Goal: Information Seeking & Learning: Learn about a topic

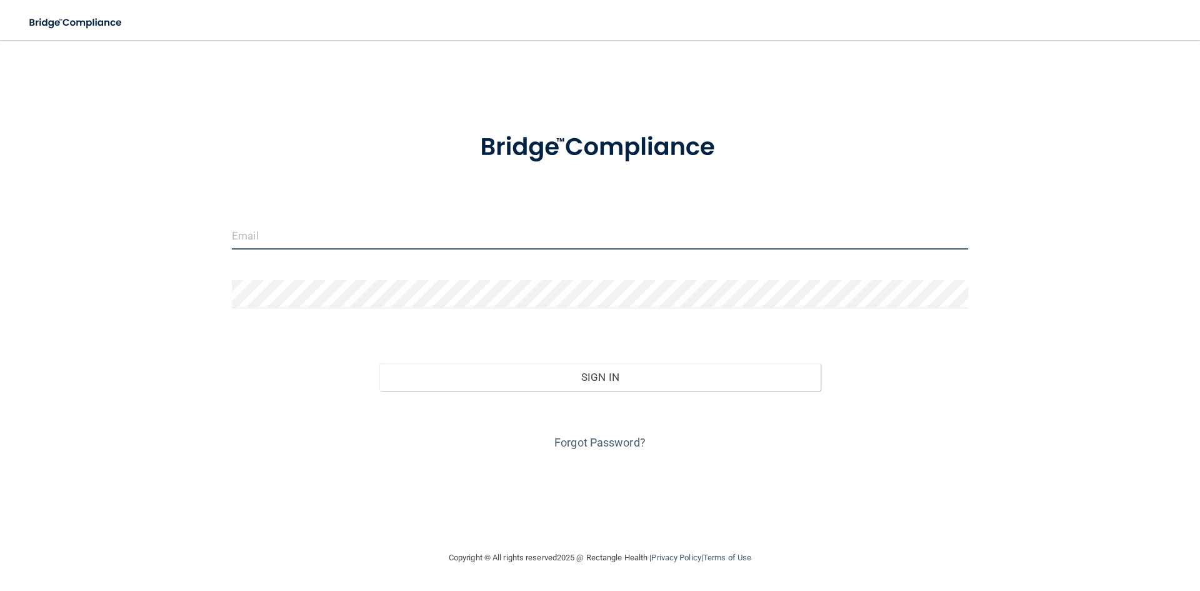
click at [504, 241] on input "email" at bounding box center [600, 235] width 736 height 28
type input "[EMAIL_ADDRESS][DOMAIN_NAME]"
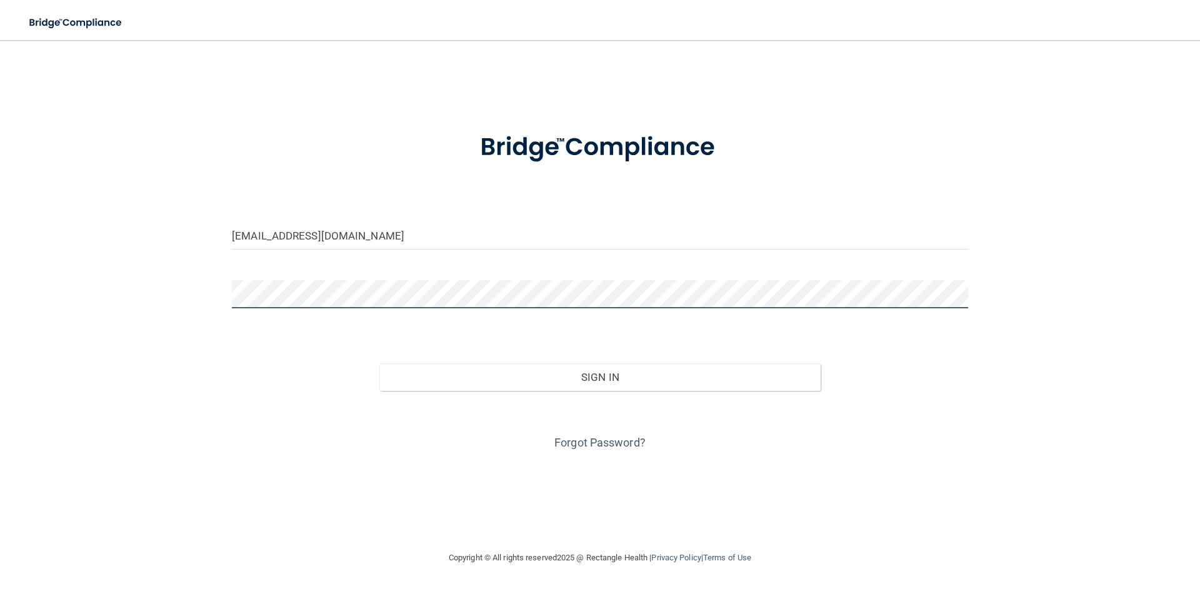
click at [379, 363] on button "Sign In" at bounding box center [600, 377] width 442 height 28
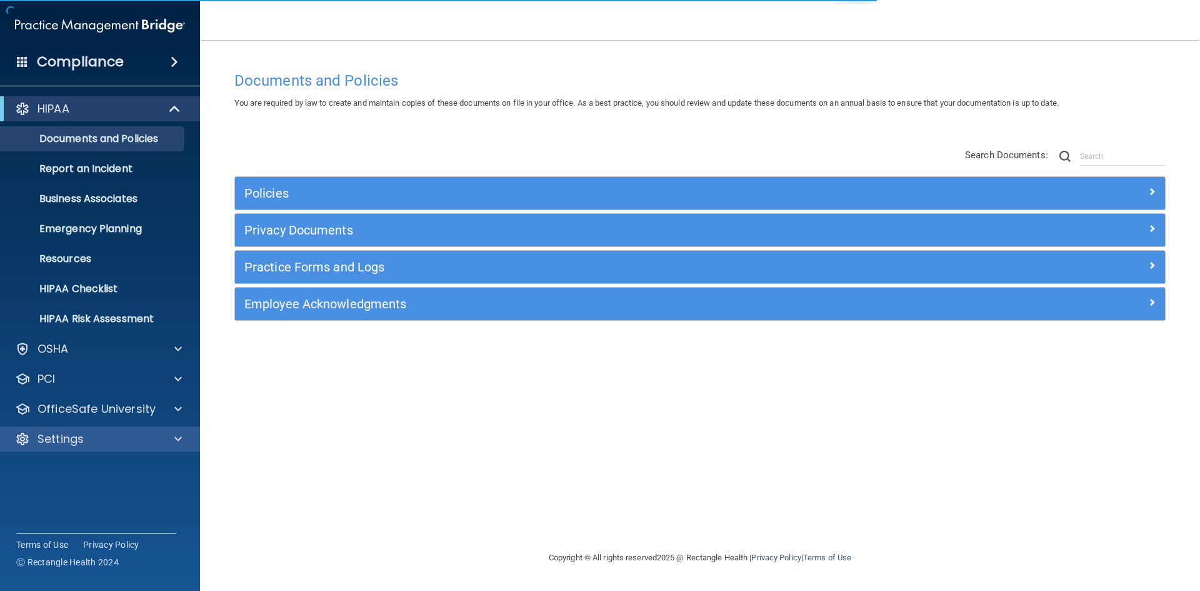
click at [105, 429] on div "Settings" at bounding box center [100, 438] width 201 height 25
drag, startPoint x: 100, startPoint y: 430, endPoint x: 101, endPoint y: 439, distance: 9.4
click at [99, 431] on div "Settings" at bounding box center [100, 438] width 201 height 25
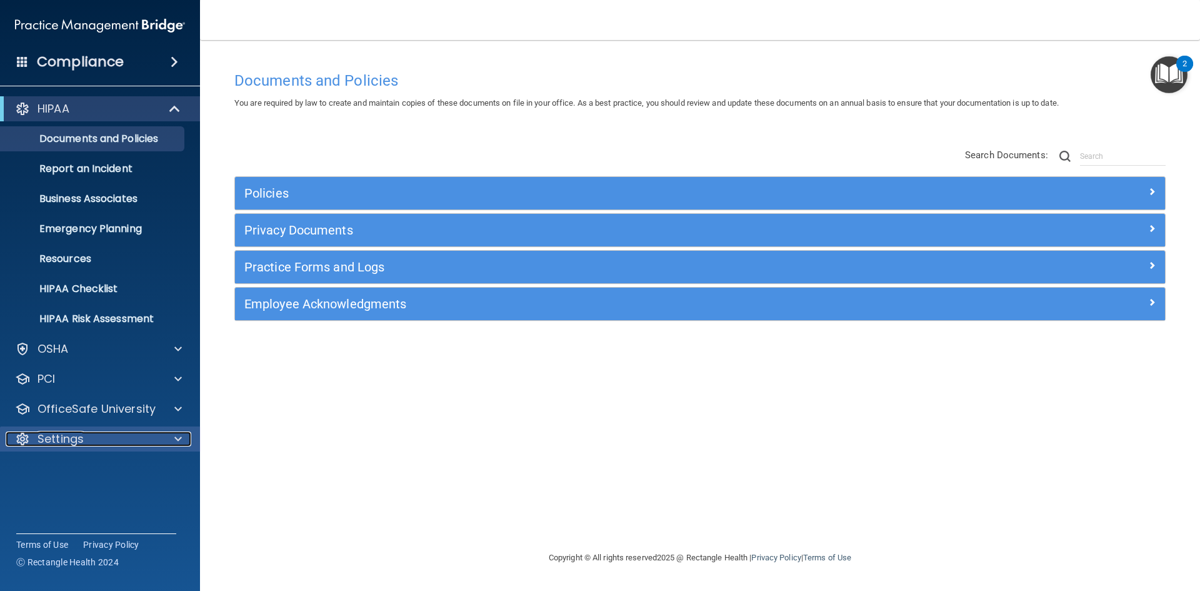
click at [144, 437] on div "Settings" at bounding box center [83, 438] width 155 height 15
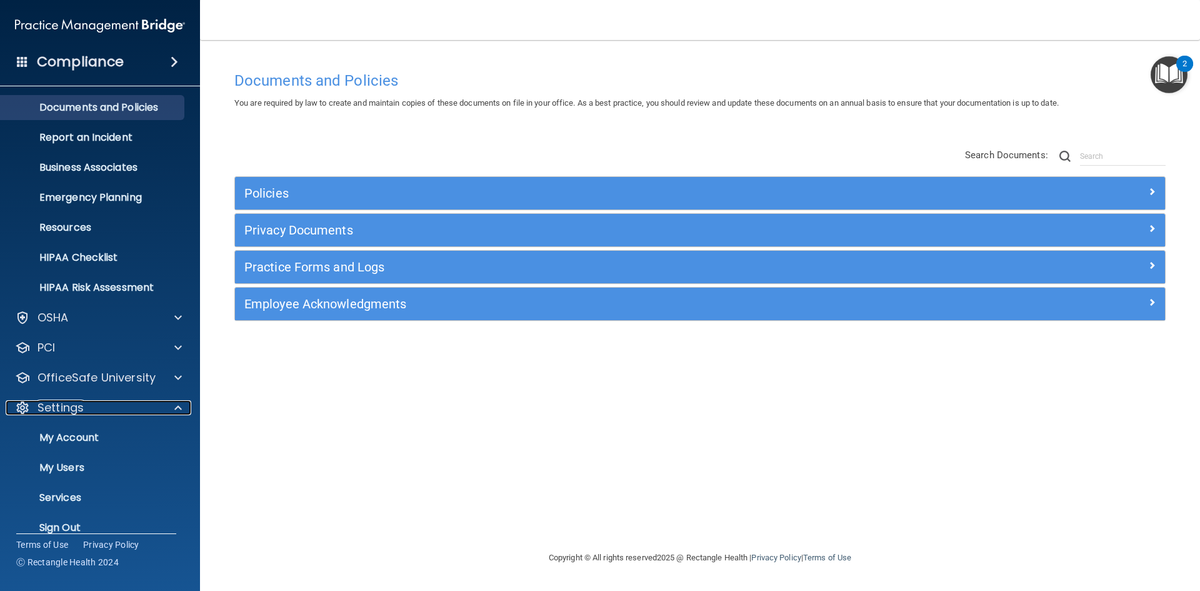
scroll to position [48, 0]
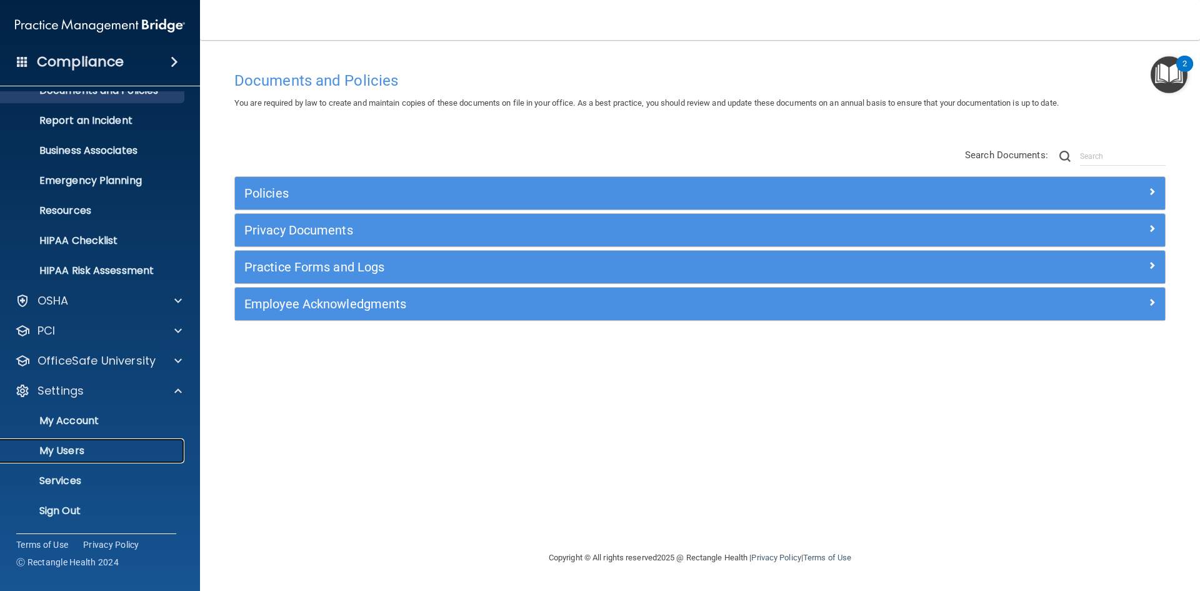
click at [73, 451] on p "My Users" at bounding box center [93, 450] width 171 height 13
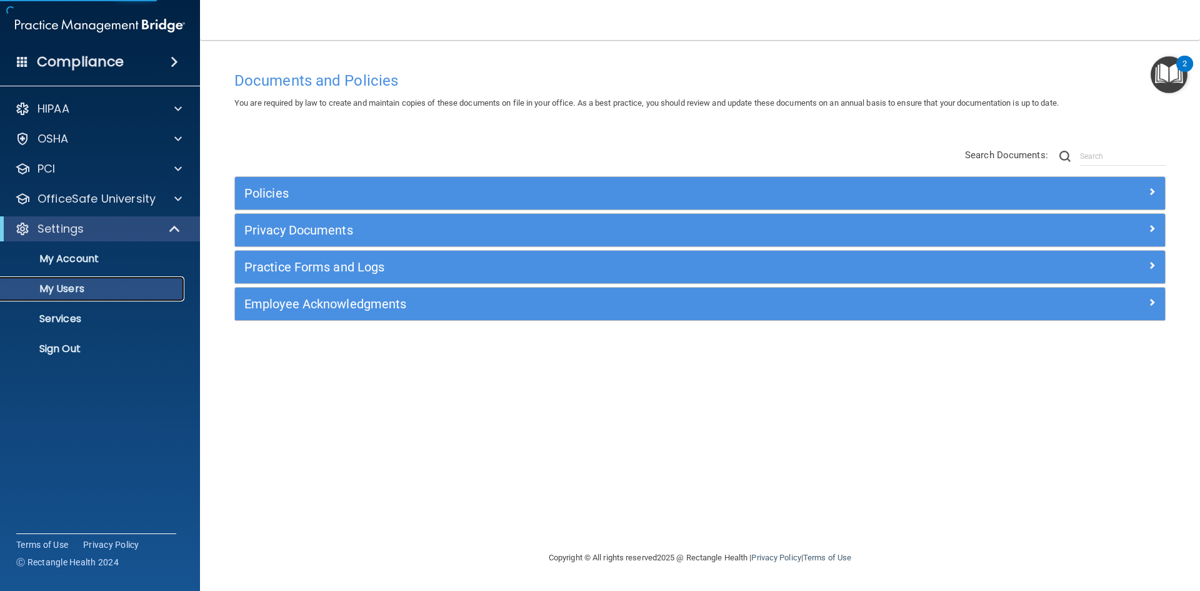
select select "20"
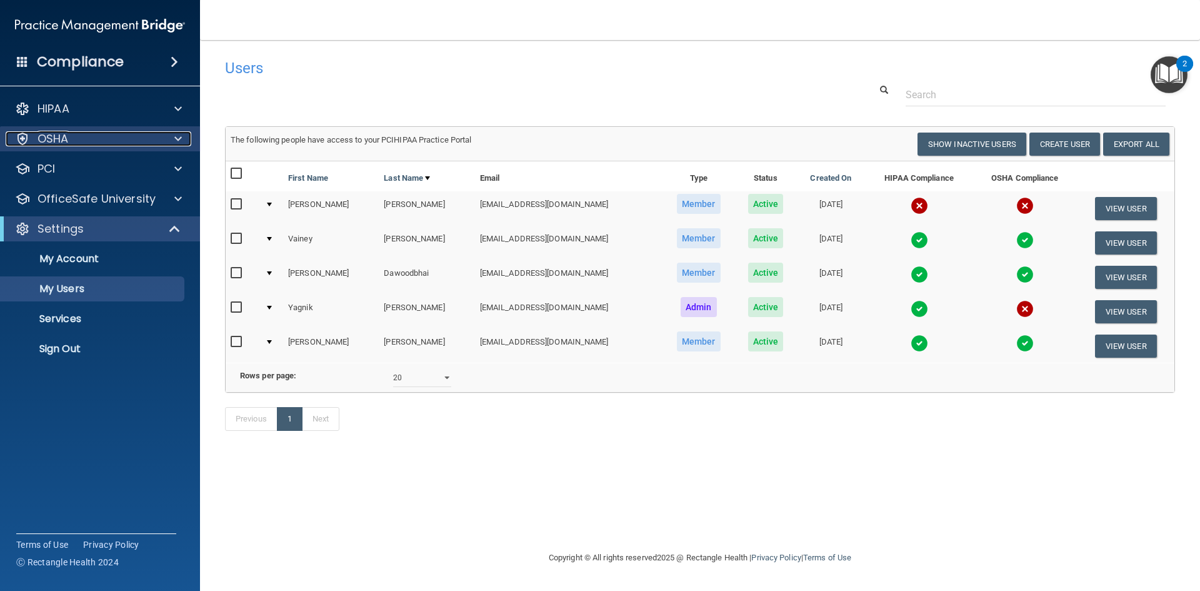
click at [88, 135] on div "OSHA" at bounding box center [83, 138] width 155 height 15
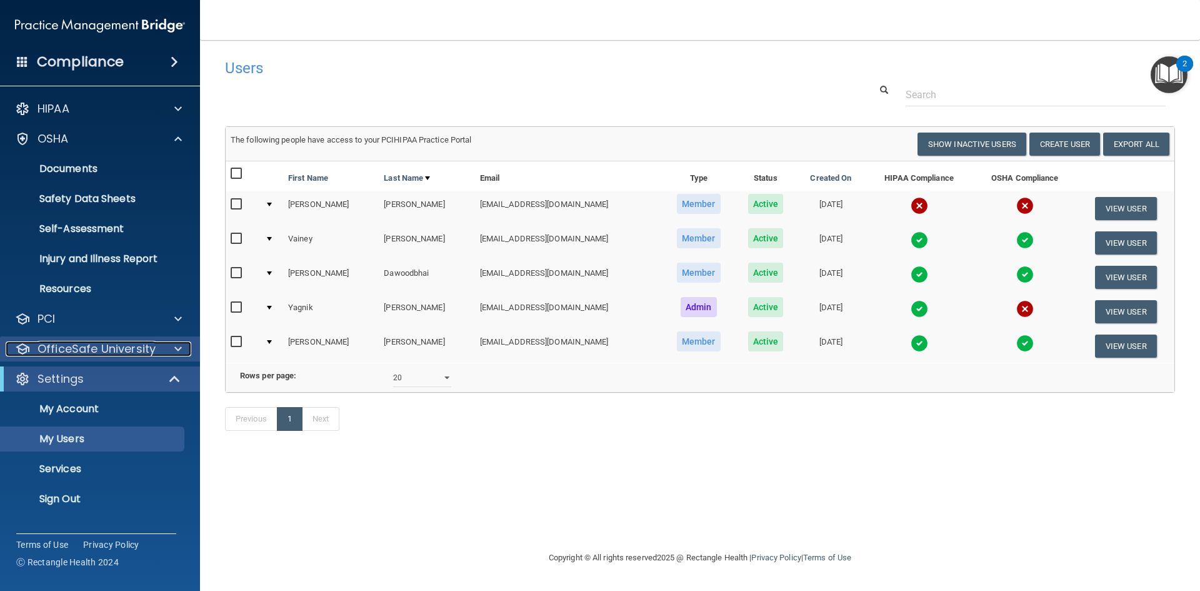
click at [138, 344] on p "OfficeSafe University" at bounding box center [97, 348] width 118 height 15
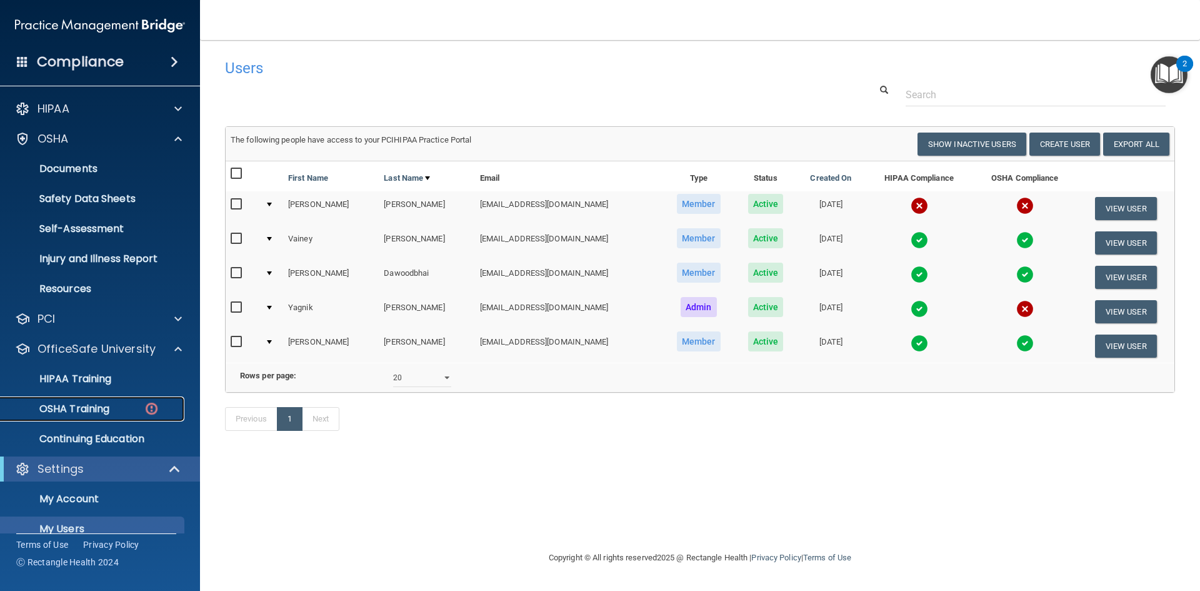
click at [74, 407] on p "OSHA Training" at bounding box center [58, 409] width 101 height 13
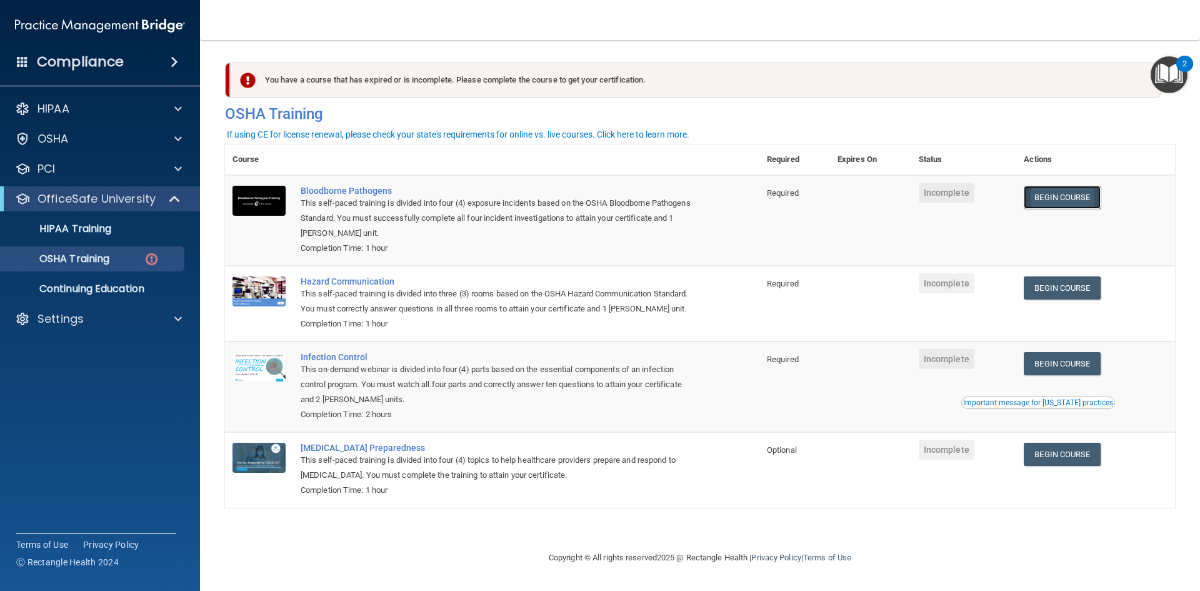
click at [1073, 191] on link "Begin Course" at bounding box center [1062, 197] width 76 height 23
